Goal: Go to known website: Access a specific website the user already knows

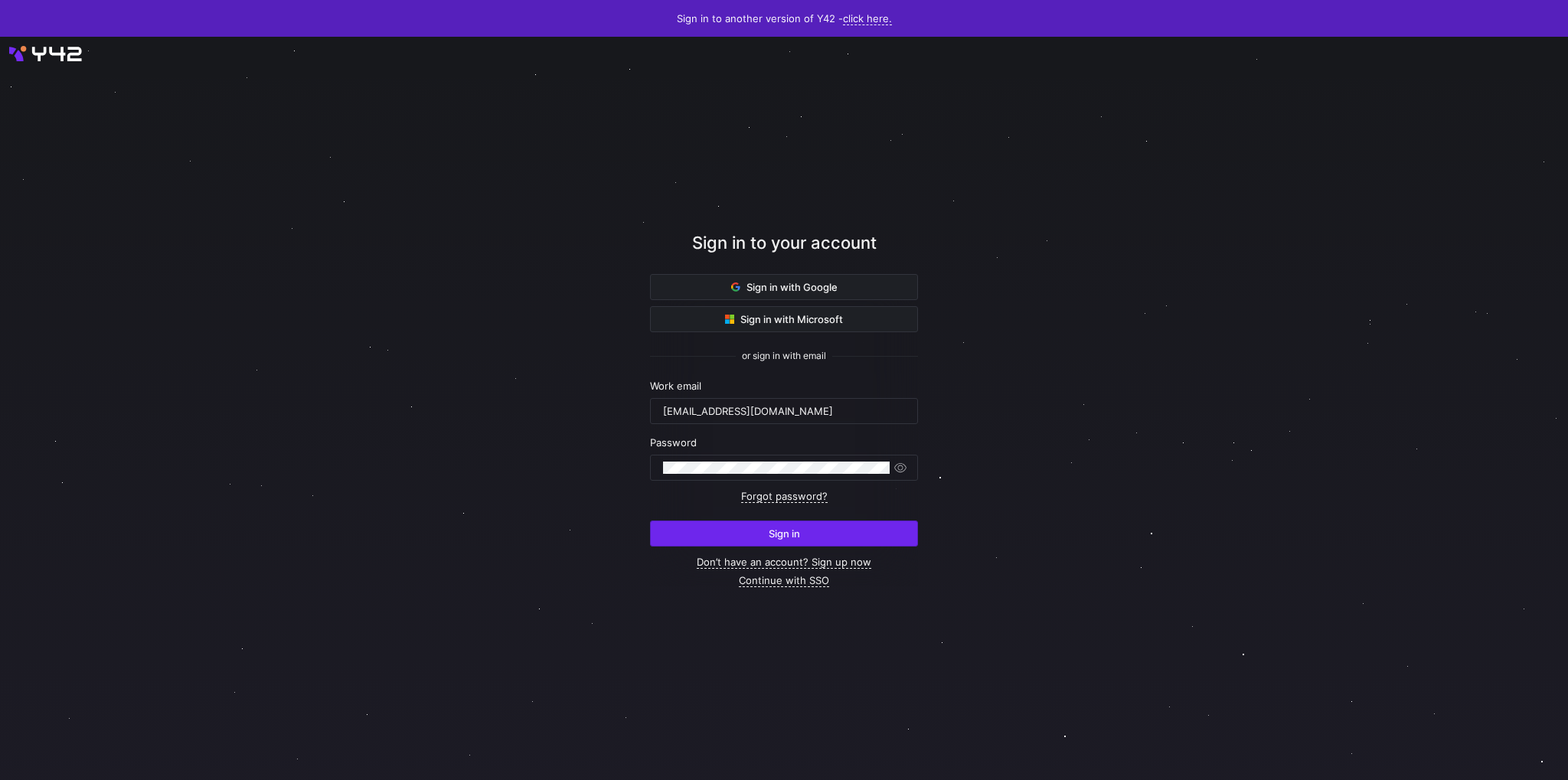
click at [823, 529] on span "submit" at bounding box center [783, 534] width 266 height 25
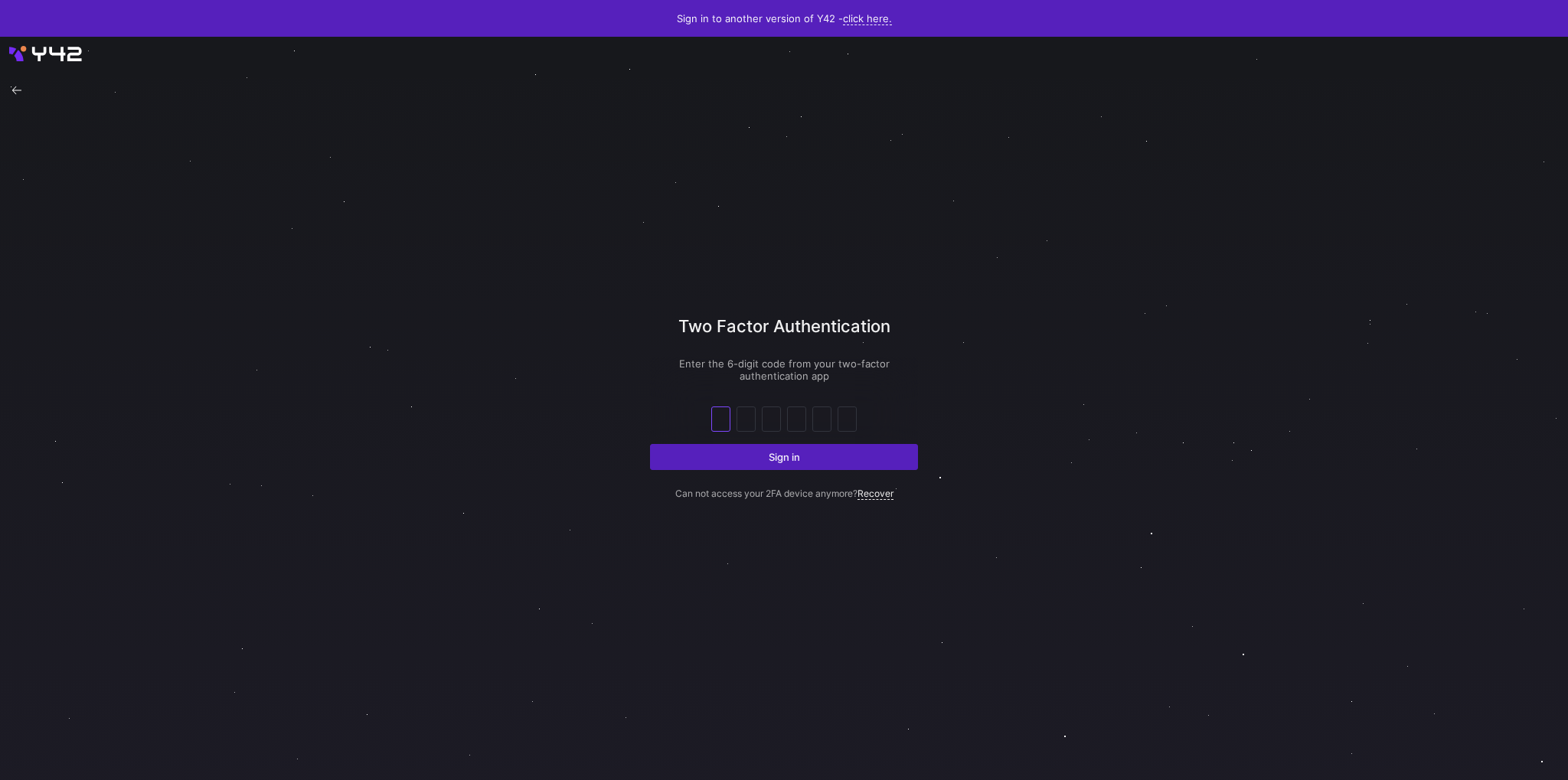
type input "6"
type input "3"
